Goal: Task Accomplishment & Management: Complete application form

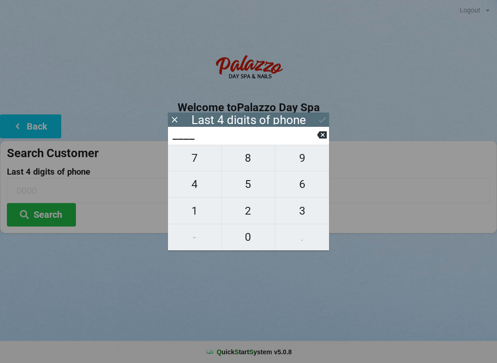
click at [250, 183] on span "5" at bounding box center [248, 184] width 53 height 19
type input "5___"
click at [198, 182] on span "4" at bounding box center [194, 184] width 53 height 19
type input "54__"
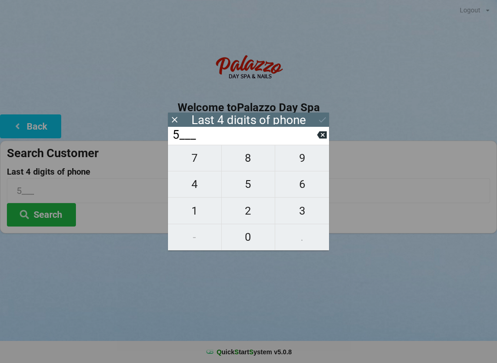
type input "54__"
click at [302, 162] on span "9" at bounding box center [302, 158] width 54 height 19
type input "549_"
click at [242, 159] on span "8" at bounding box center [248, 158] width 53 height 19
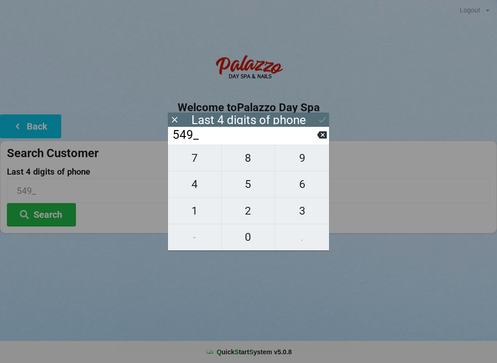
type input "5498"
click at [307, 237] on div "7 8 9 4 5 6 1 2 3 - 0 ." at bounding box center [248, 198] width 161 height 106
click at [319, 307] on div "Logout Logout Sign-In Welcome to Palazzo Day Spa Back Search Customer Last 4 di…" at bounding box center [248, 181] width 497 height 363
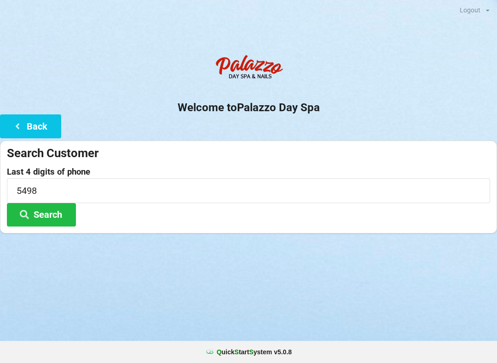
click at [37, 219] on button "Search" at bounding box center [41, 214] width 69 height 23
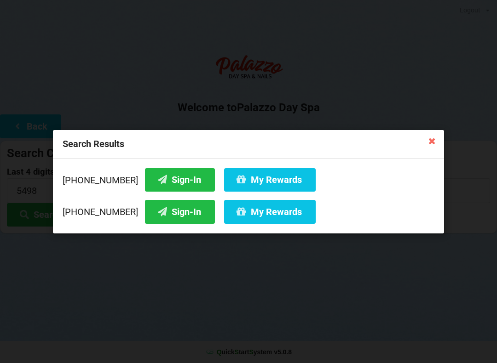
click at [161, 174] on button "Sign-In" at bounding box center [180, 179] width 70 height 23
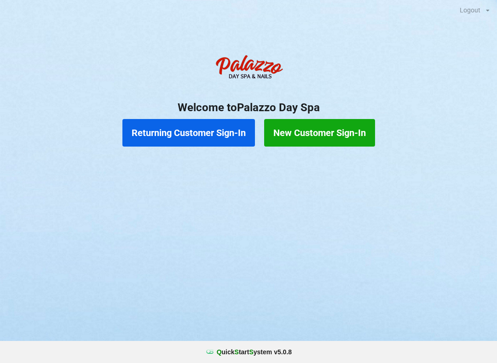
click at [167, 122] on button "Returning Customer Sign-In" at bounding box center [188, 133] width 132 height 28
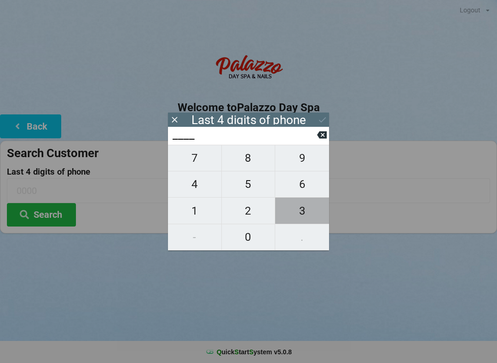
click at [300, 213] on span "3" at bounding box center [302, 210] width 54 height 19
type input "3___"
click at [326, 138] on icon at bounding box center [322, 135] width 10 height 7
click at [301, 165] on span "9" at bounding box center [302, 158] width 54 height 19
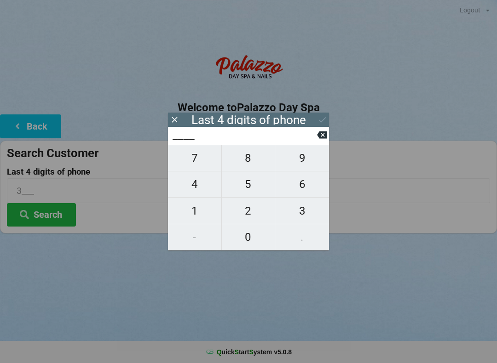
type input "9___"
click at [249, 240] on span "0" at bounding box center [248, 237] width 53 height 19
type input "90__"
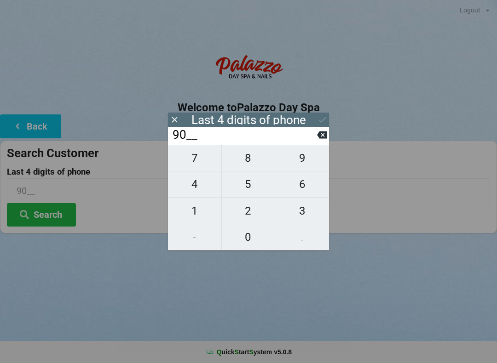
click at [197, 188] on span "4" at bounding box center [194, 184] width 53 height 19
type input "904_"
click at [250, 189] on span "5" at bounding box center [248, 184] width 53 height 19
type input "9045"
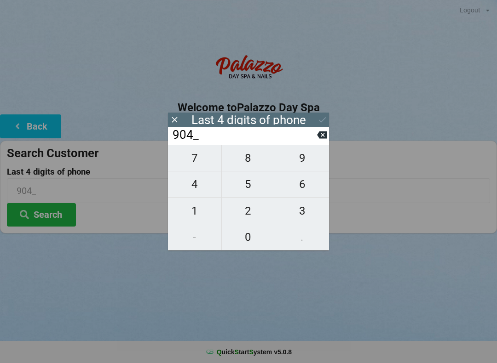
type input "9045"
click at [195, 189] on div "7 8 9 4 5 6 1 2 3 - 0 ." at bounding box center [248, 198] width 161 height 106
click at [326, 139] on icon at bounding box center [322, 135] width 10 height 7
click at [317, 137] on icon at bounding box center [322, 135] width 10 height 10
click at [316, 137] on input "90__" at bounding box center [244, 135] width 145 height 15
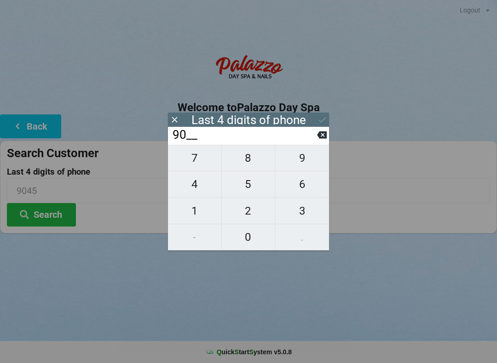
click at [320, 136] on icon at bounding box center [322, 135] width 10 height 7
click at [316, 137] on input "9___" at bounding box center [244, 135] width 145 height 15
click at [321, 135] on icon at bounding box center [322, 135] width 10 height 7
click at [193, 191] on span "4" at bounding box center [194, 184] width 53 height 19
type input "4___"
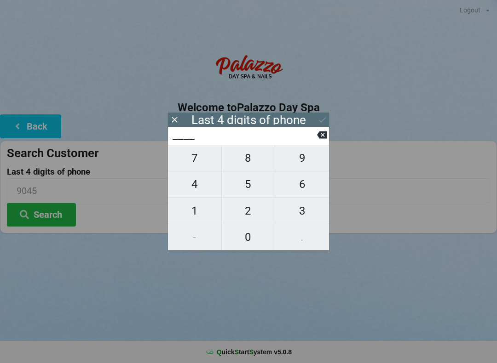
type input "4___"
click at [192, 163] on span "7" at bounding box center [194, 158] width 53 height 19
type input "47__"
click at [193, 209] on span "1" at bounding box center [194, 210] width 53 height 19
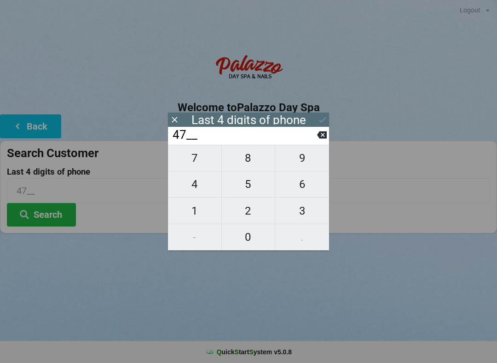
type input "471_"
click at [241, 210] on span "2" at bounding box center [248, 210] width 53 height 19
type input "4712"
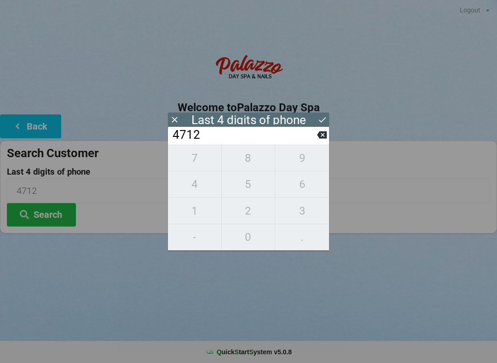
click at [326, 119] on icon at bounding box center [322, 120] width 10 height 10
